Goal: Obtain resource: Download file/media

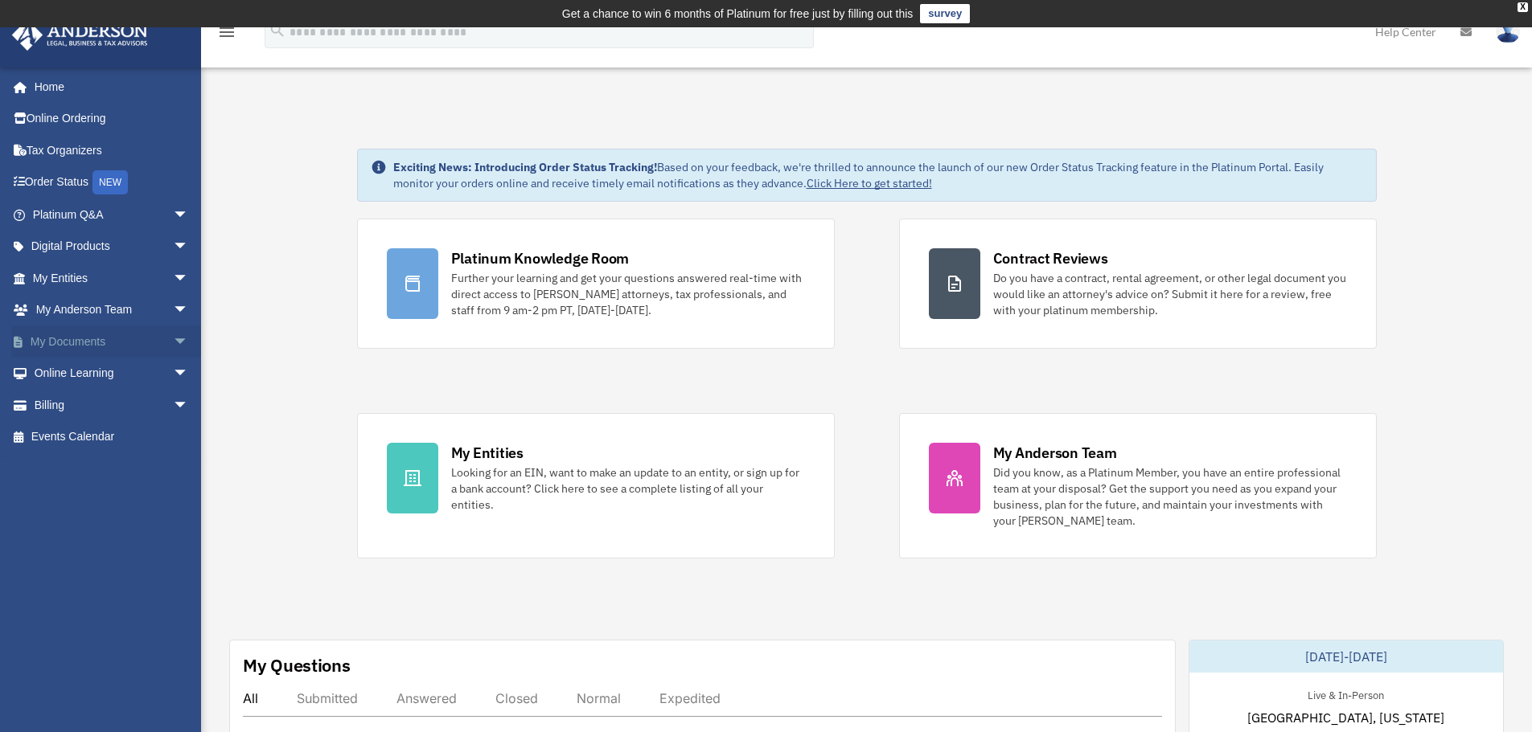
click at [173, 335] on span "arrow_drop_down" at bounding box center [189, 342] width 32 height 33
click at [73, 367] on link "Box" at bounding box center [118, 374] width 191 height 32
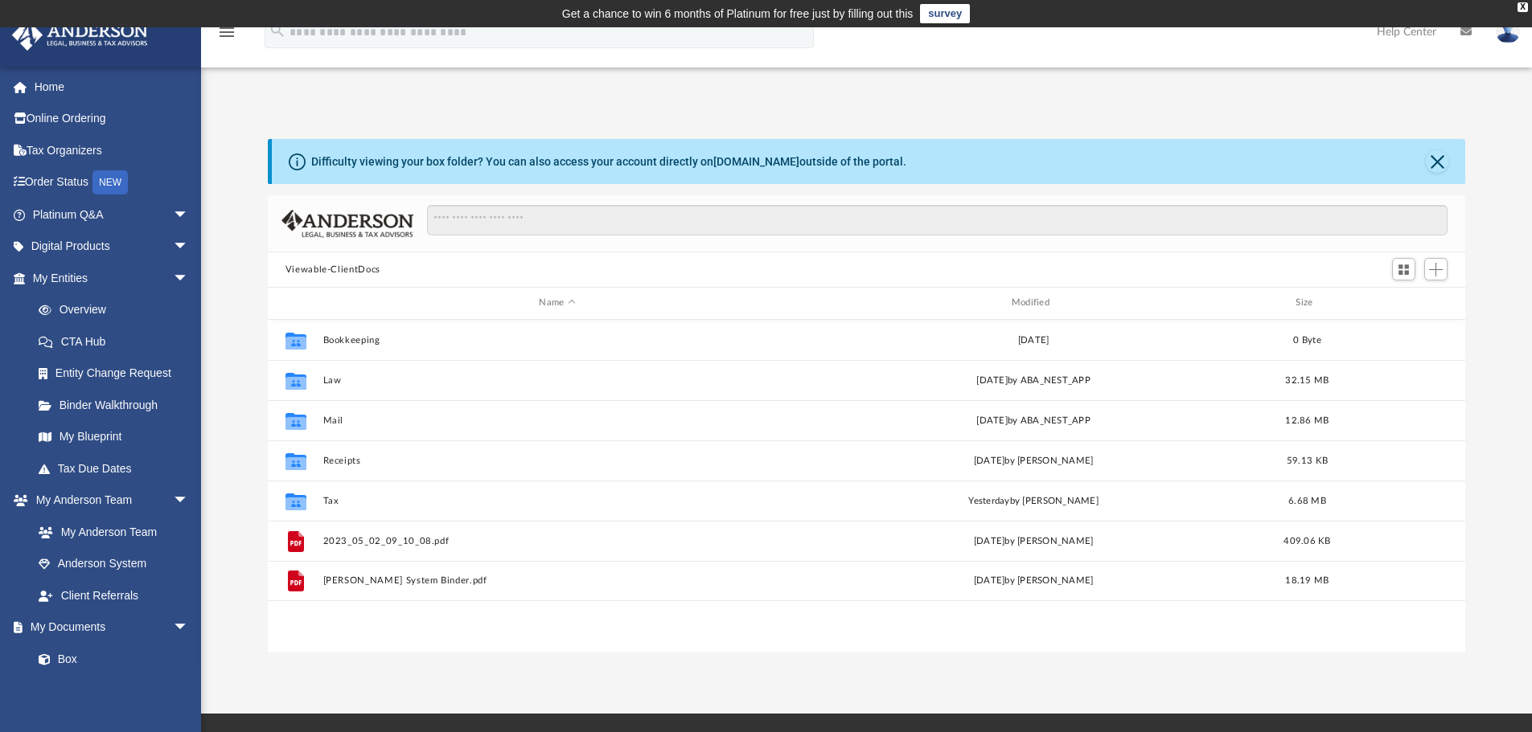
scroll to position [354, 1185]
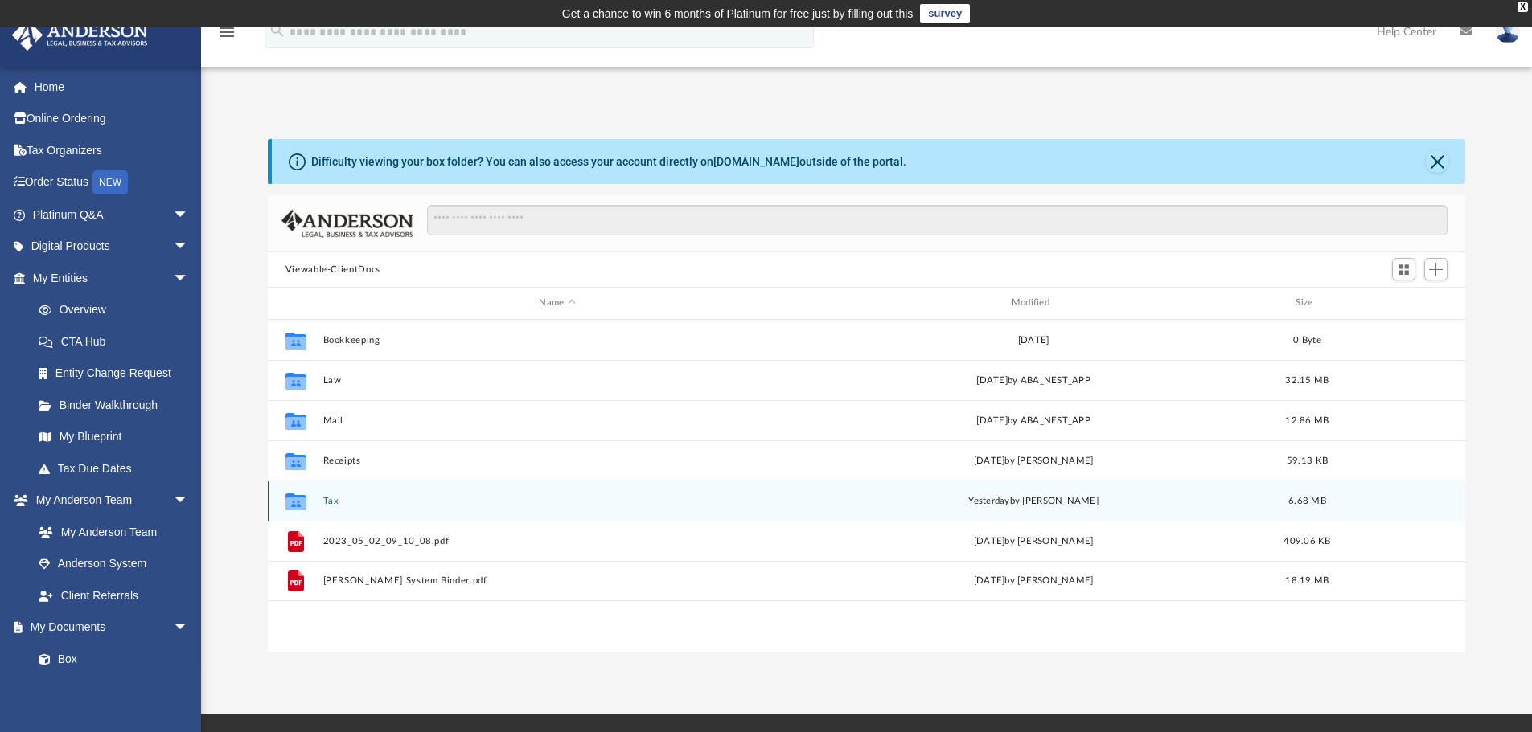
click at [327, 501] on button "Tax" at bounding box center [556, 501] width 469 height 10
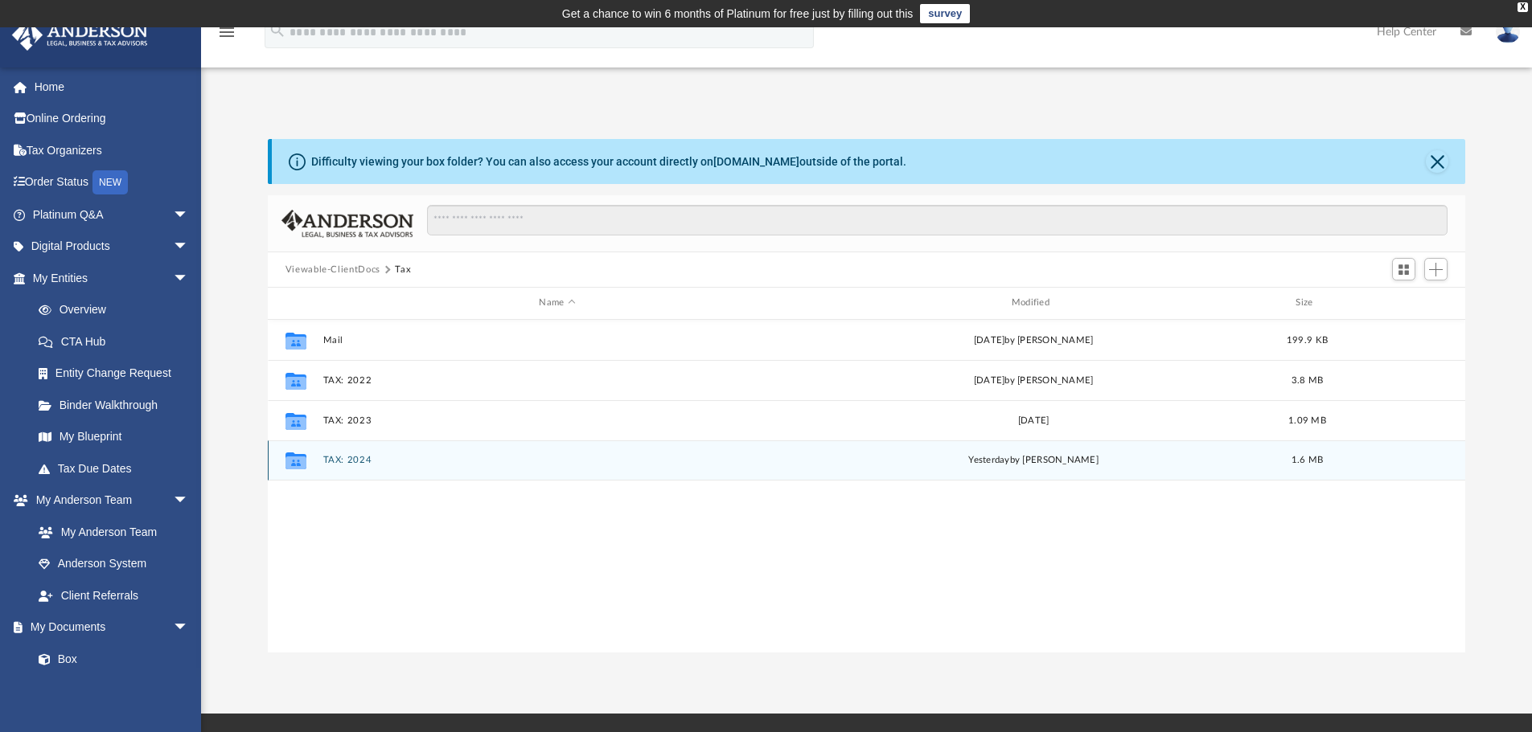
click at [362, 458] on button "TAX: 2024" at bounding box center [556, 460] width 469 height 10
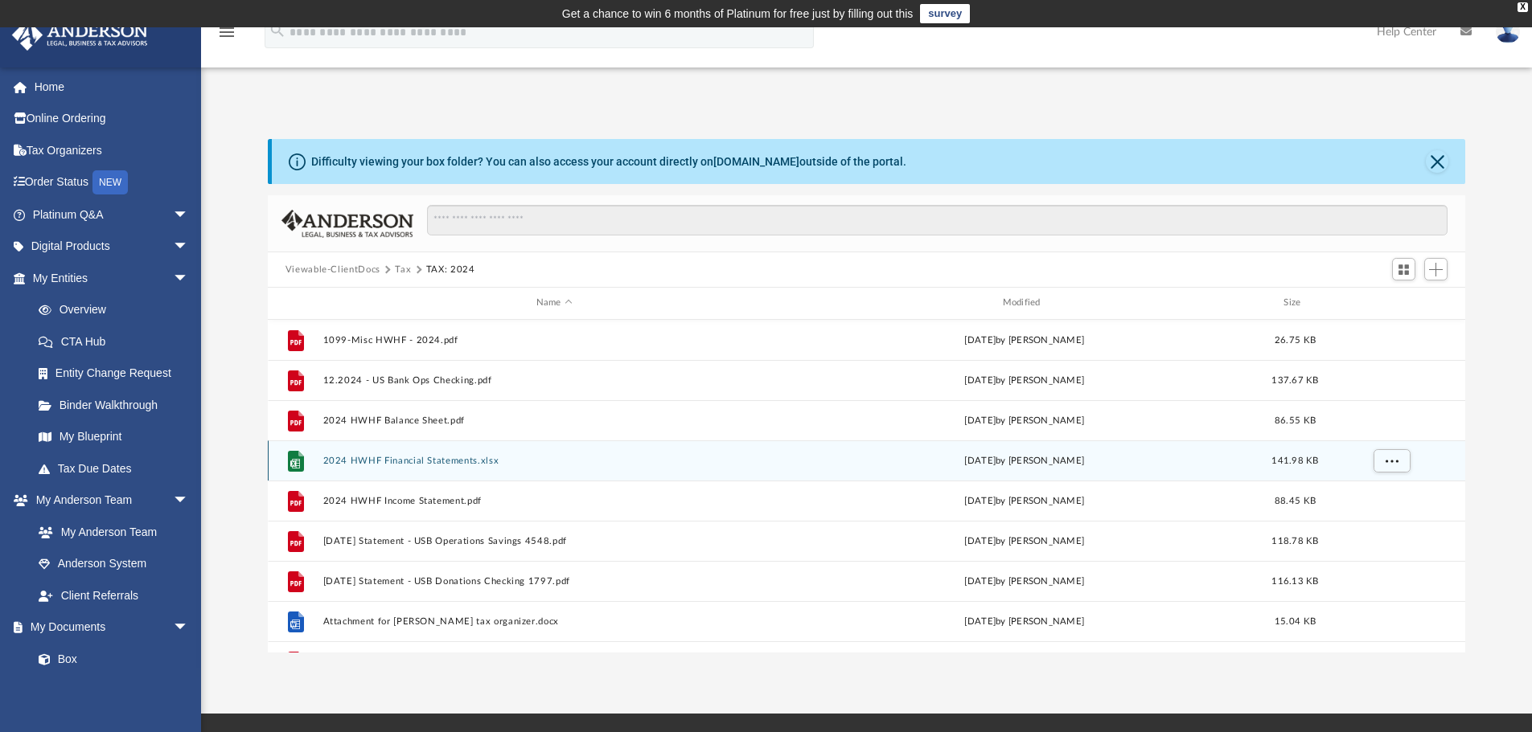
click at [364, 457] on button "2024 HWHF Financial Statements.xlsx" at bounding box center [553, 461] width 463 height 10
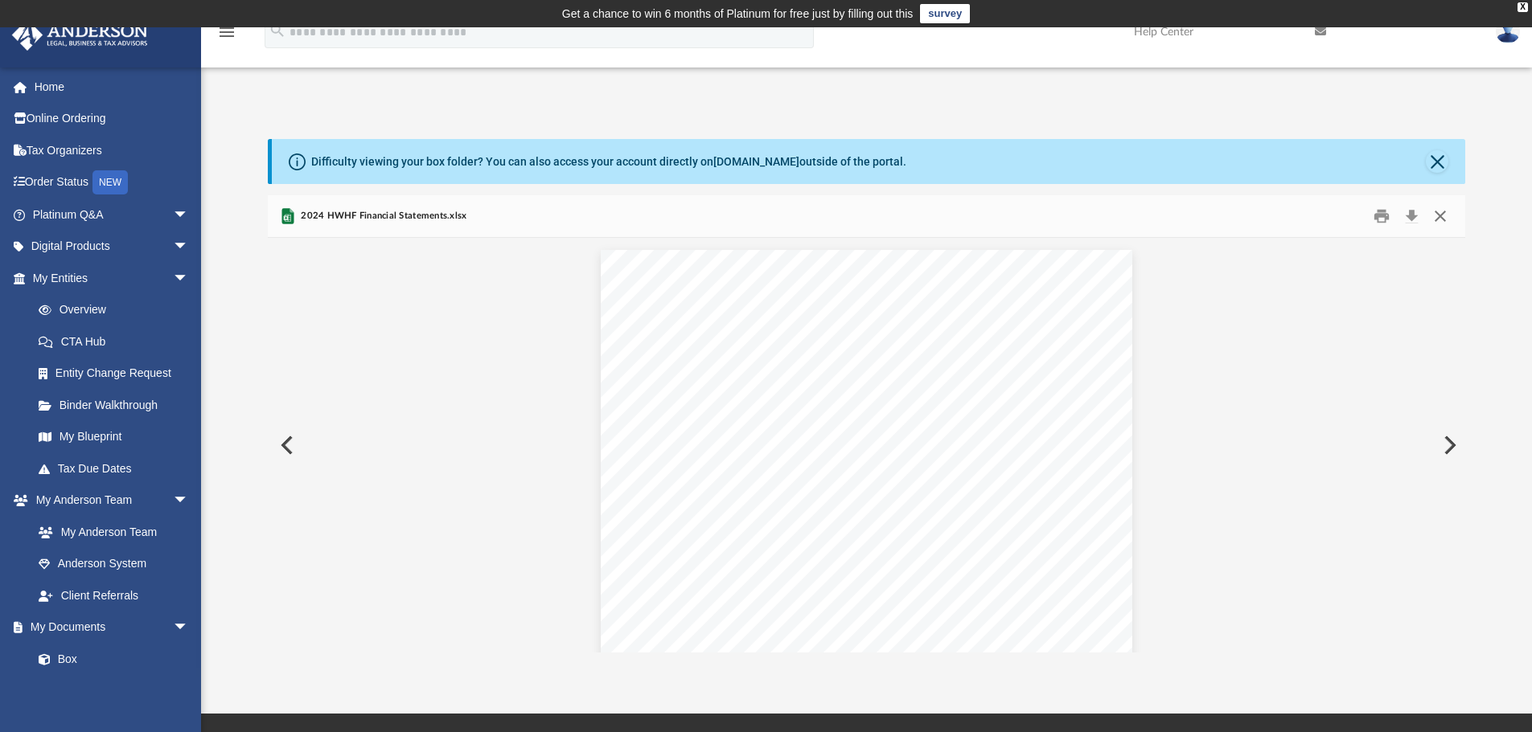
click at [1440, 213] on button "Close" at bounding box center [1439, 216] width 29 height 25
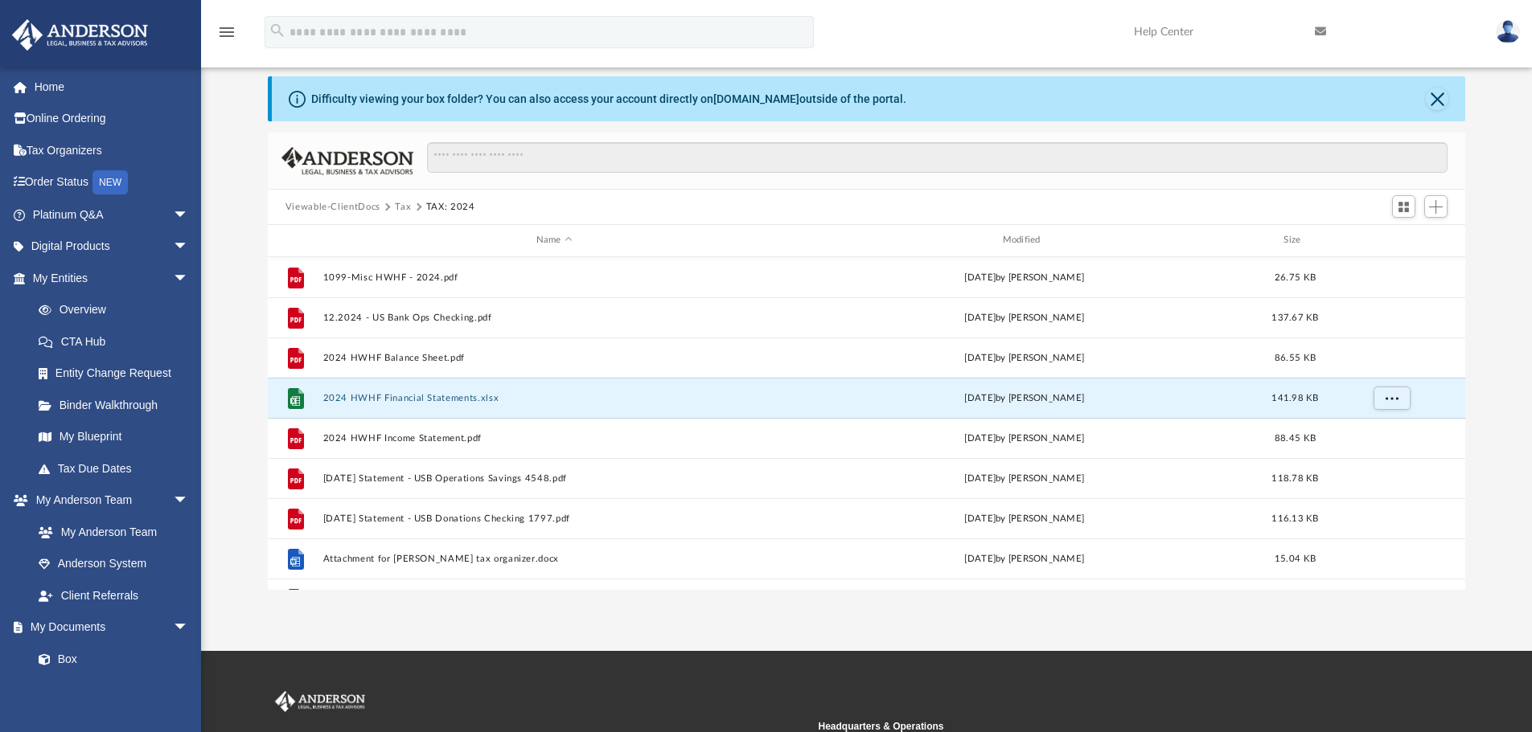
scroll to position [52, 0]
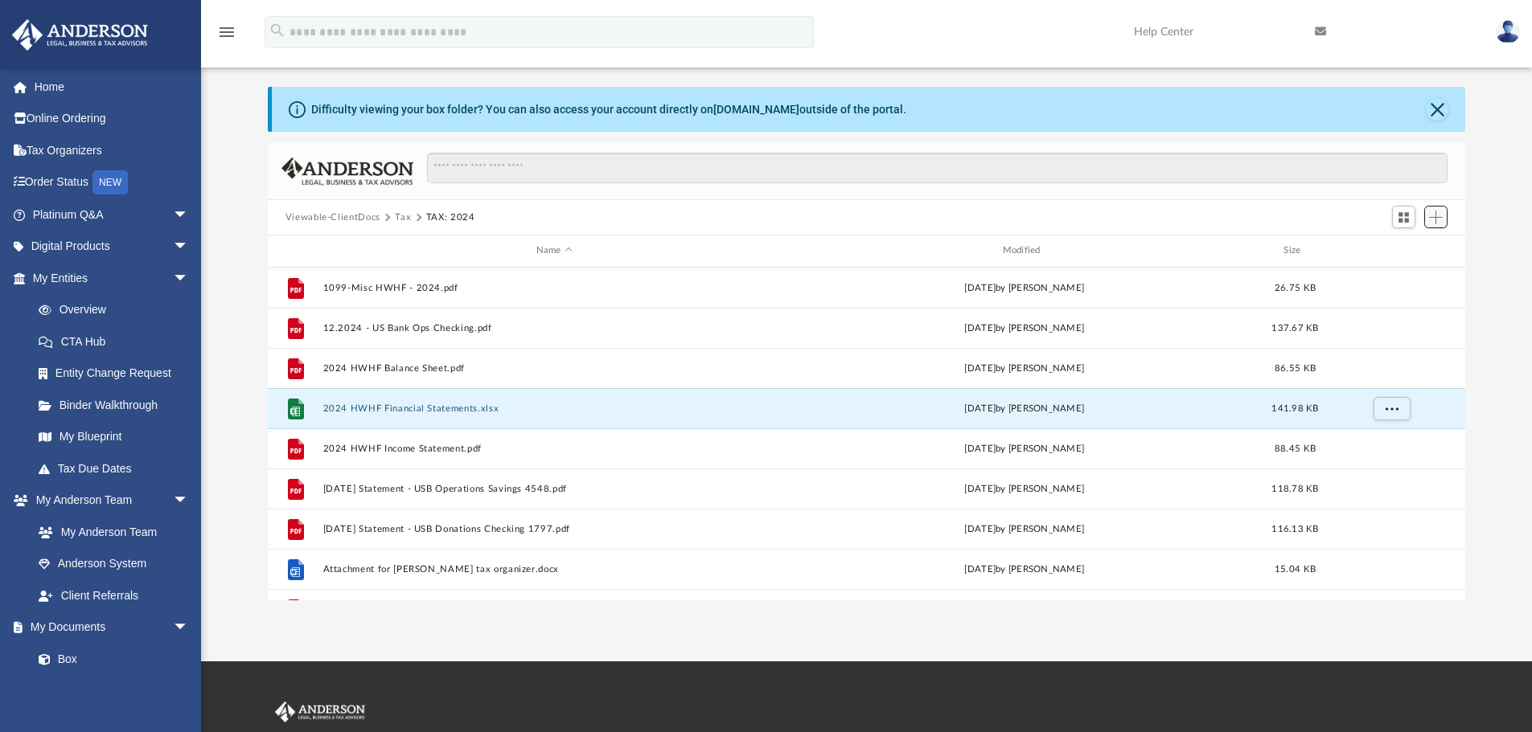
click at [1435, 212] on span "Add" at bounding box center [1436, 218] width 14 height 14
click at [1405, 248] on li "Upload" at bounding box center [1412, 249] width 51 height 17
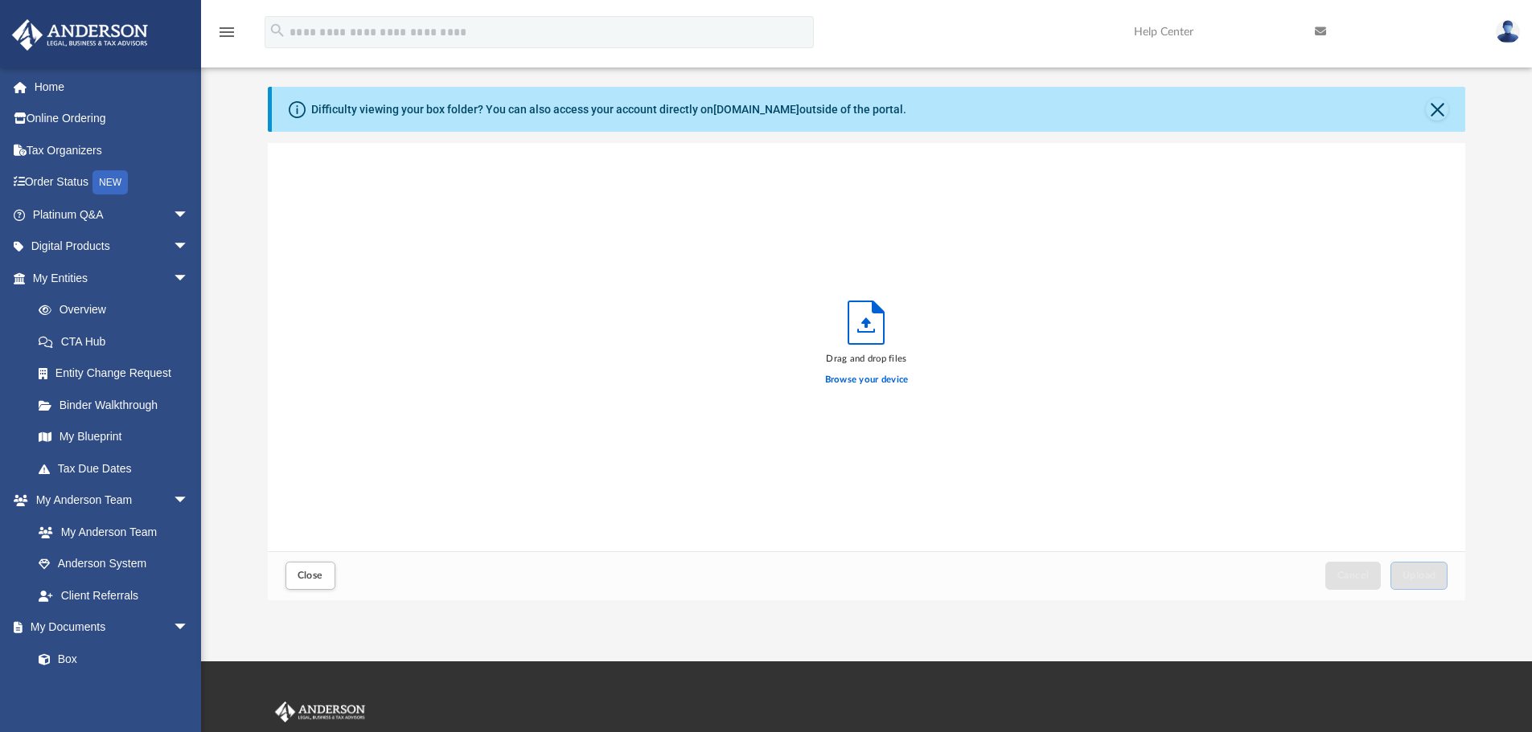
scroll to position [396, 1185]
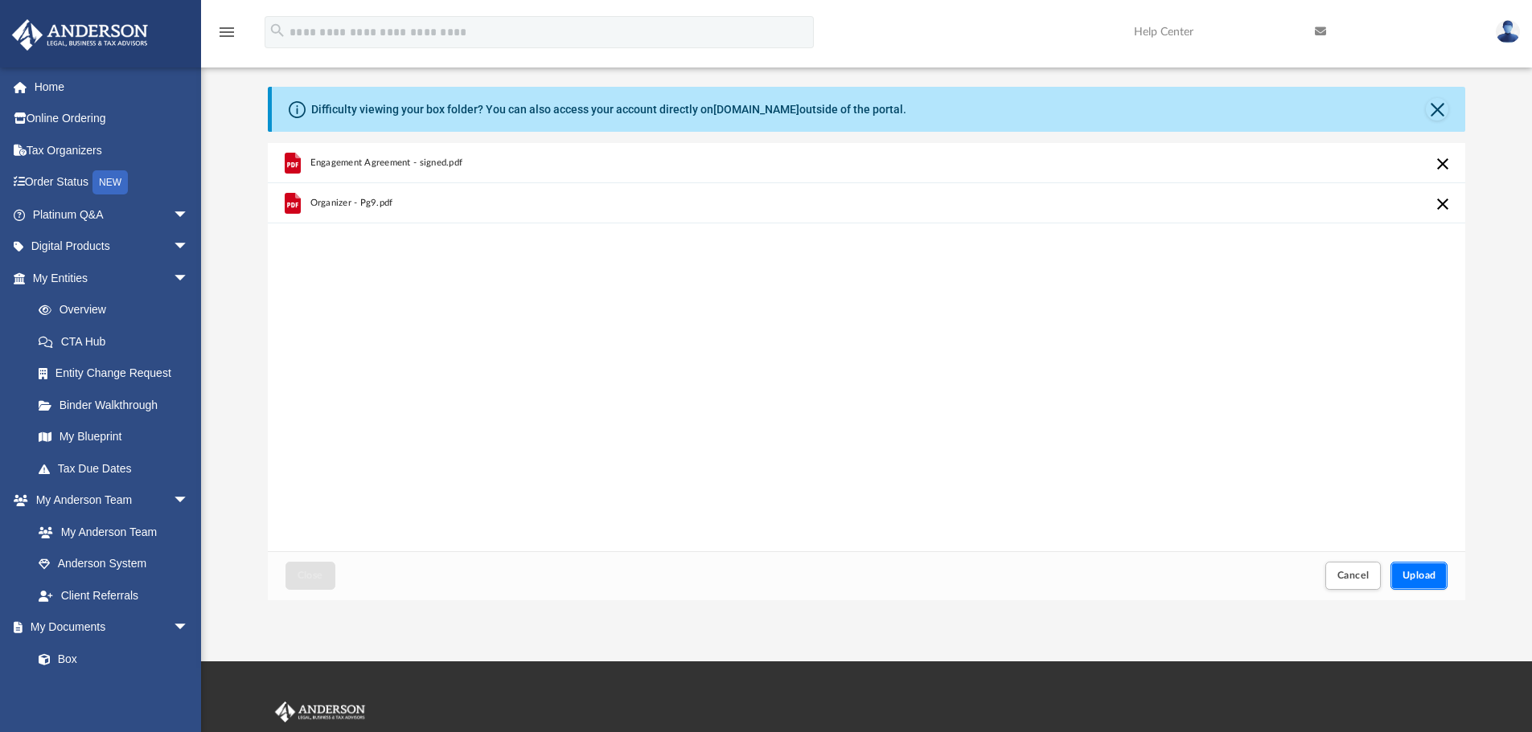
click at [1414, 572] on span "Upload" at bounding box center [1419, 576] width 34 height 10
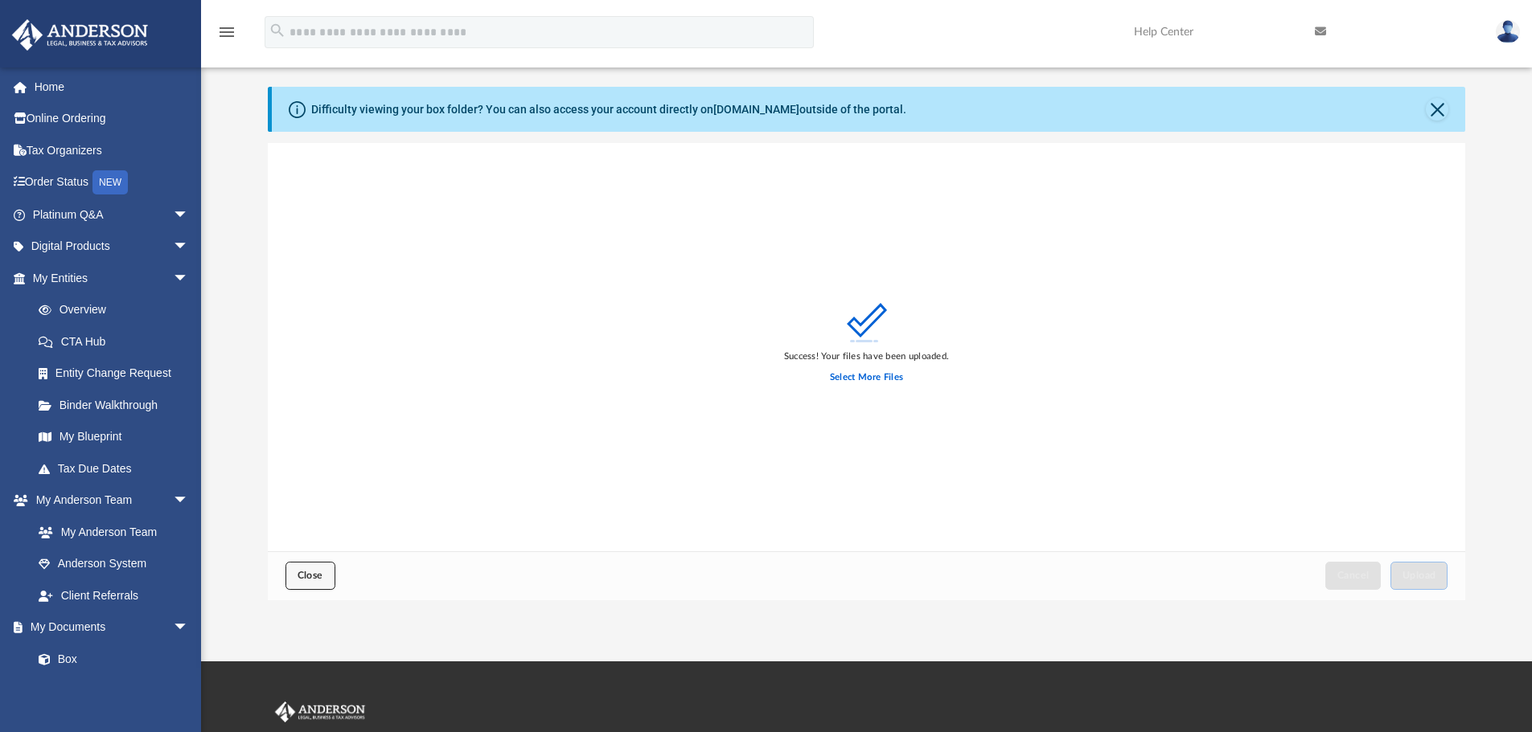
click at [309, 573] on span "Close" at bounding box center [310, 576] width 26 height 10
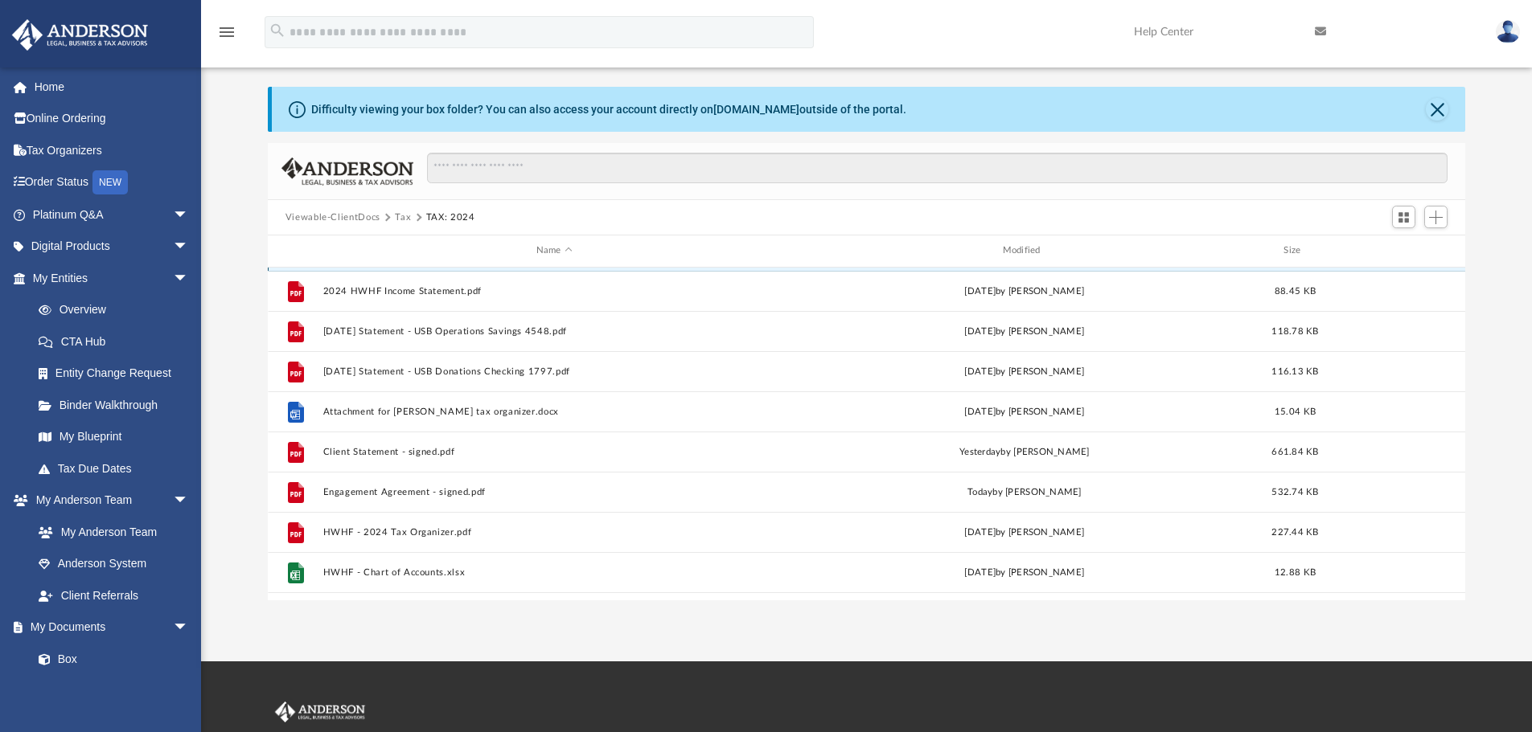
scroll to position [190, 0]
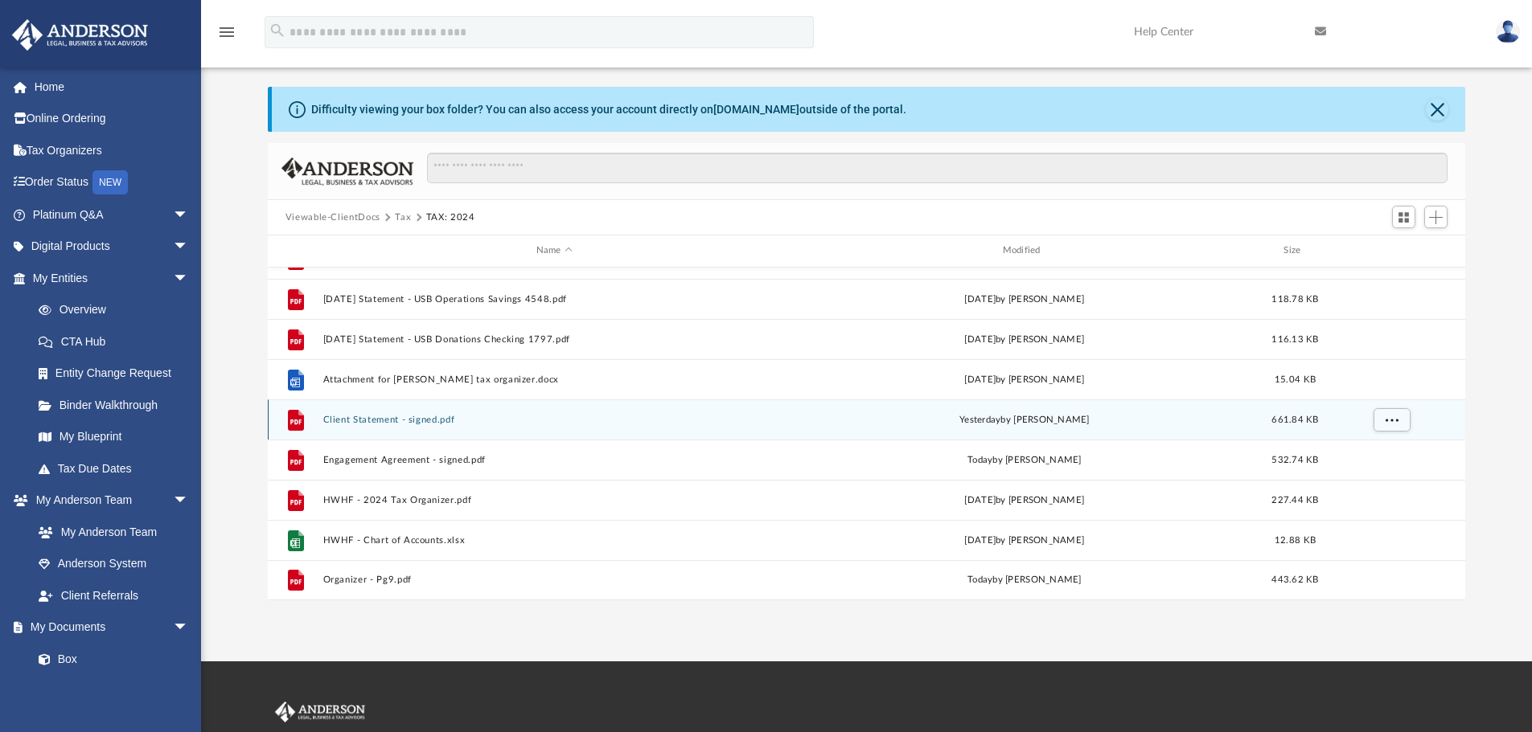
click at [397, 415] on button "Client Statement - signed.pdf" at bounding box center [553, 420] width 463 height 10
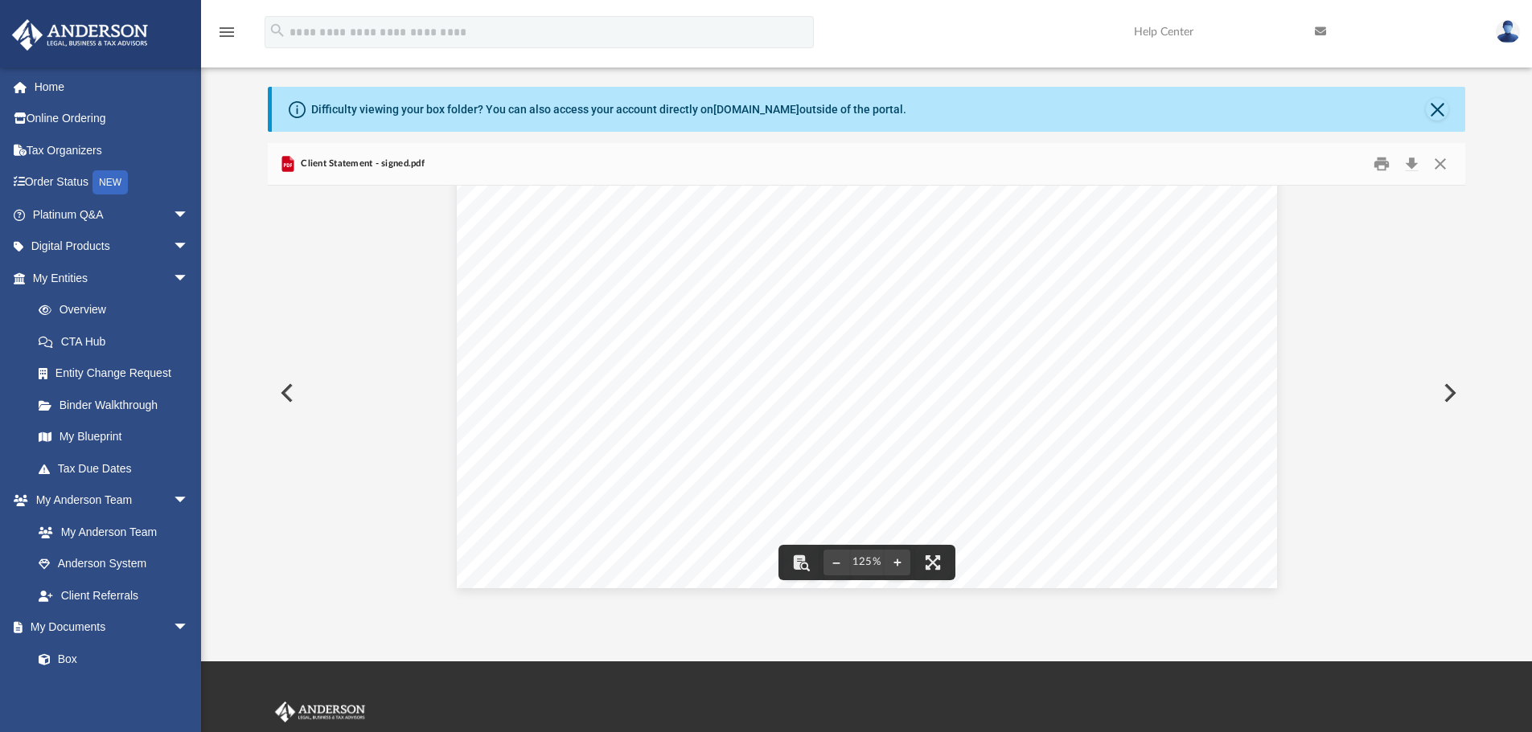
scroll to position [27, 0]
click at [1437, 106] on button "Close" at bounding box center [1436, 109] width 23 height 23
